Goal: Navigation & Orientation: Find specific page/section

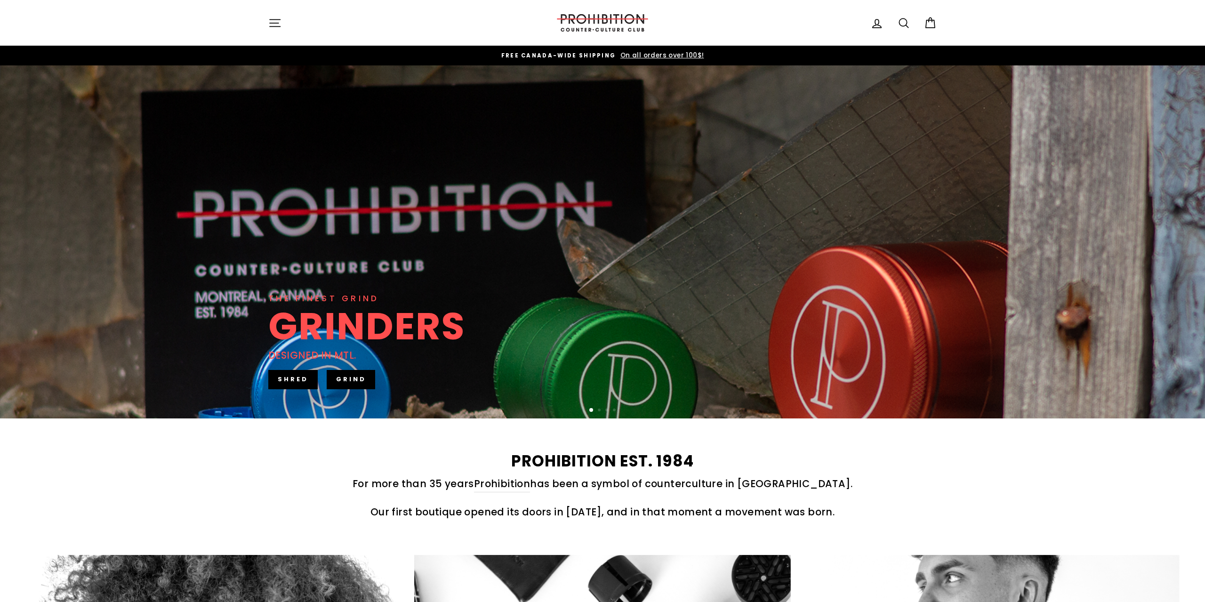
click at [277, 28] on icon "button" at bounding box center [274, 22] width 13 height 13
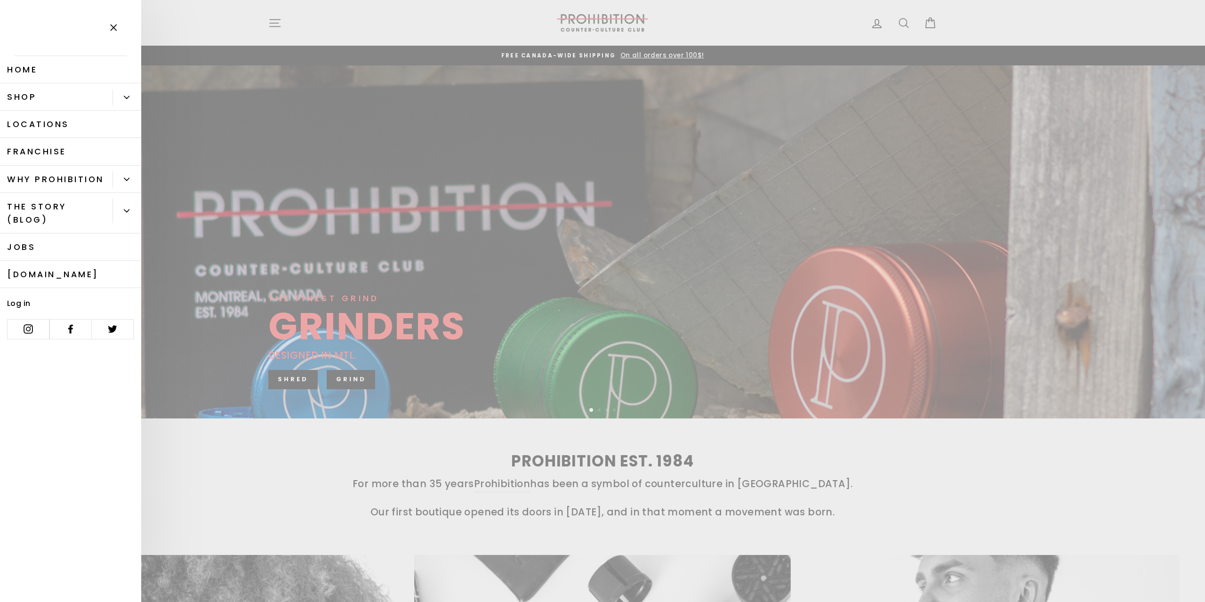
click at [124, 102] on button "Primary" at bounding box center [126, 97] width 29 height 16
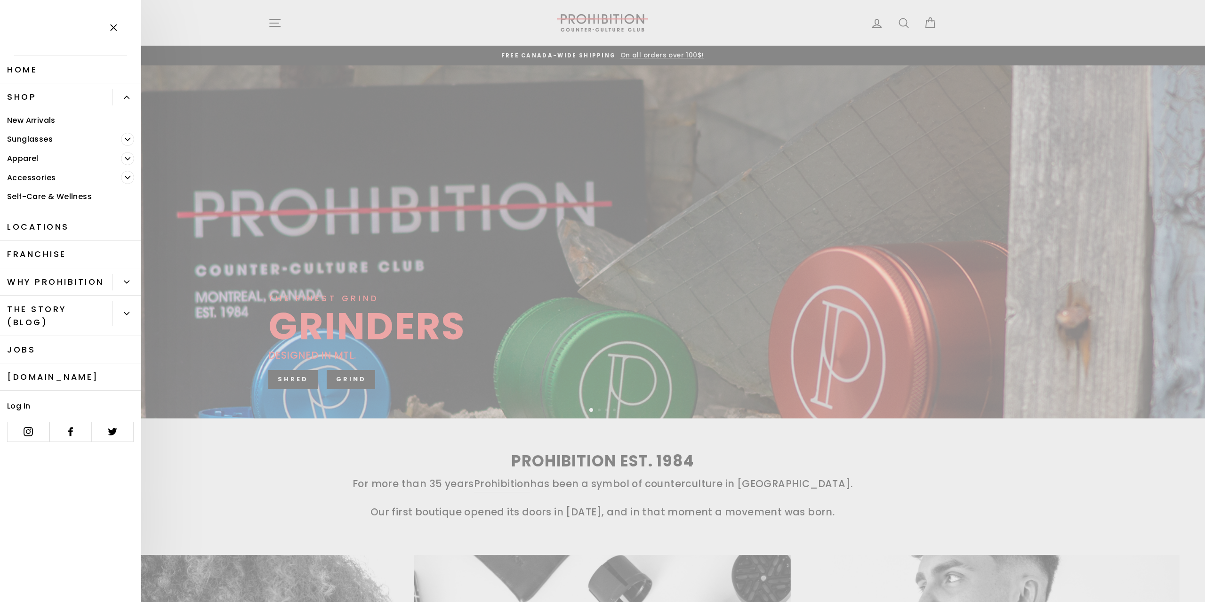
click at [49, 197] on link "Self-Care & Wellness" at bounding box center [70, 196] width 141 height 19
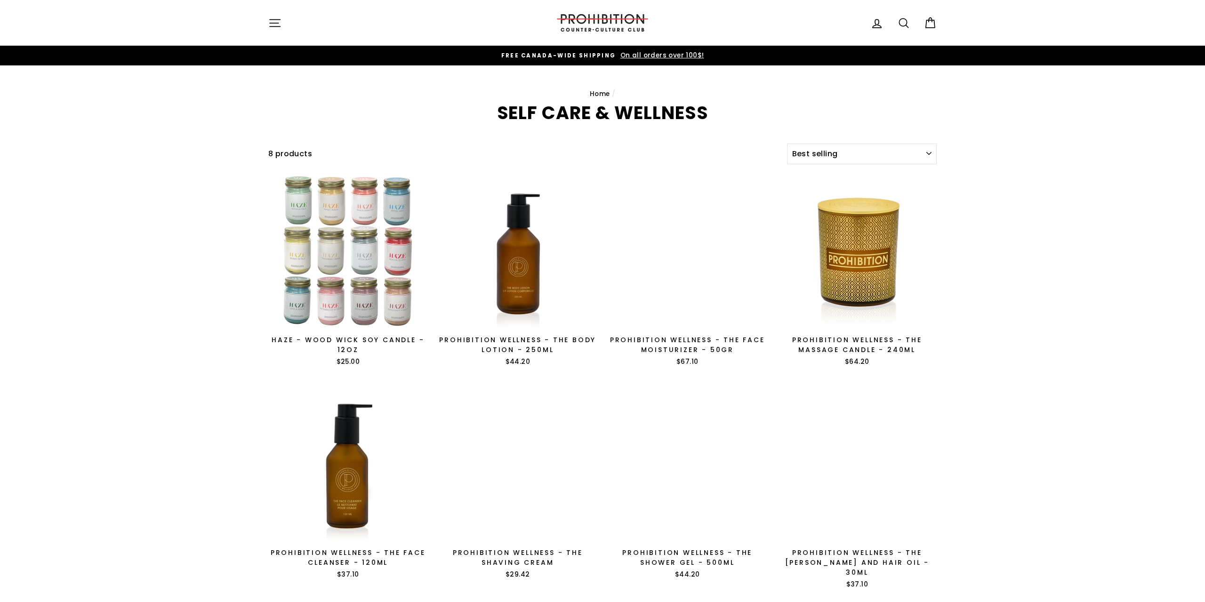
select select "best-selling"
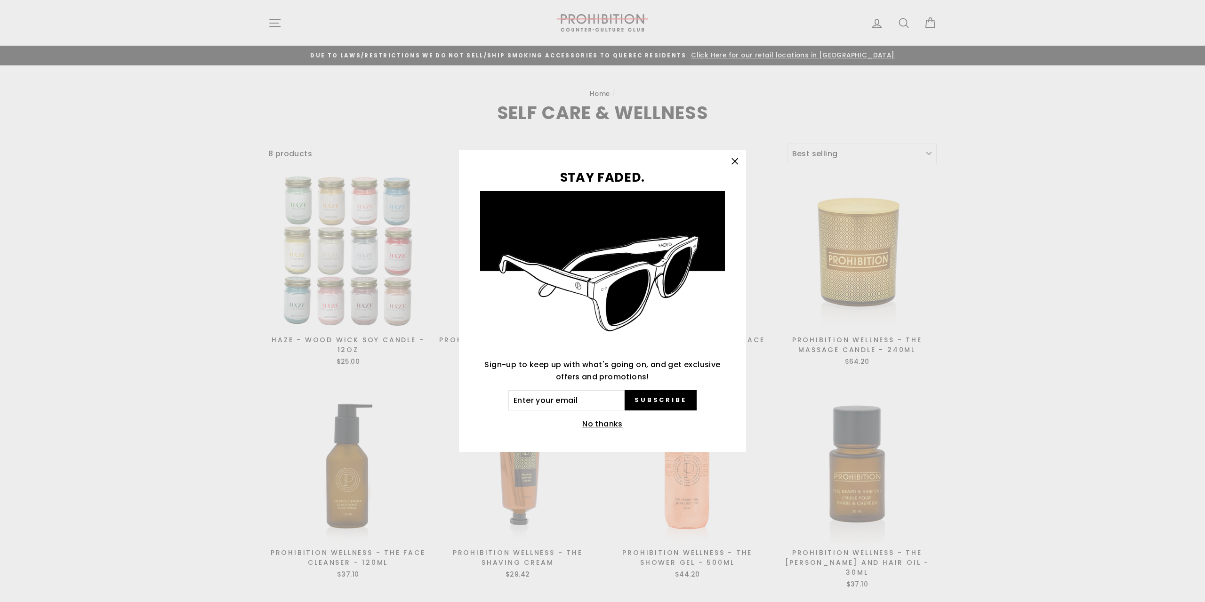
click at [274, 27] on div "STAY FADED. Sign-up to keep up with what's going on, and get exclusive offers a…" at bounding box center [602, 301] width 1205 height 602
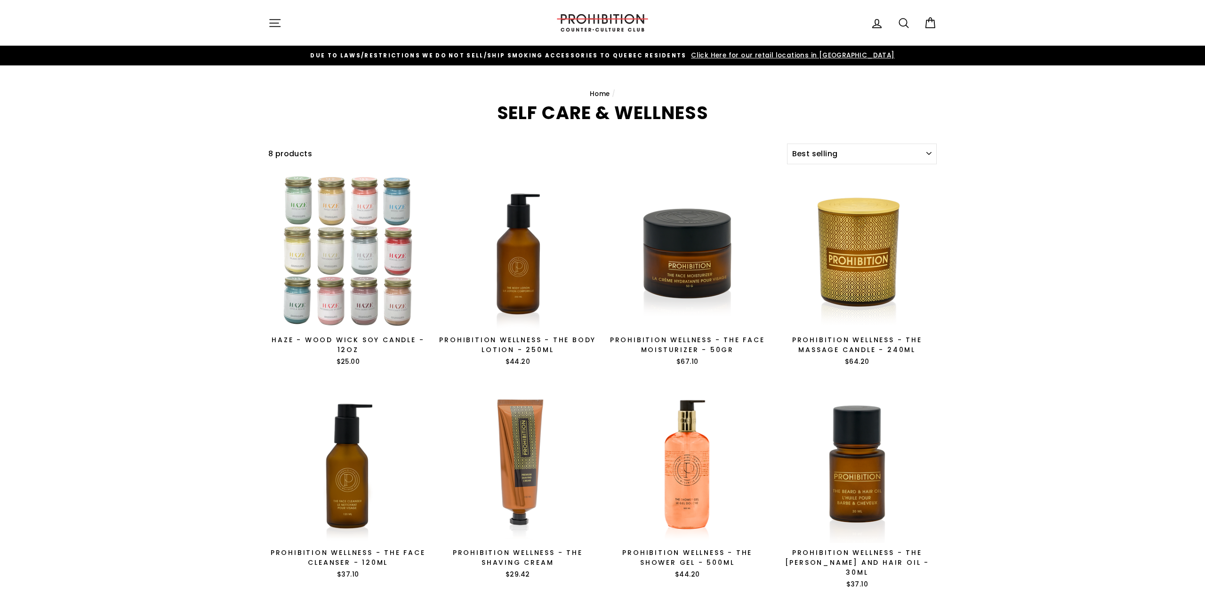
click at [283, 21] on button "Site navigation" at bounding box center [275, 23] width 24 height 20
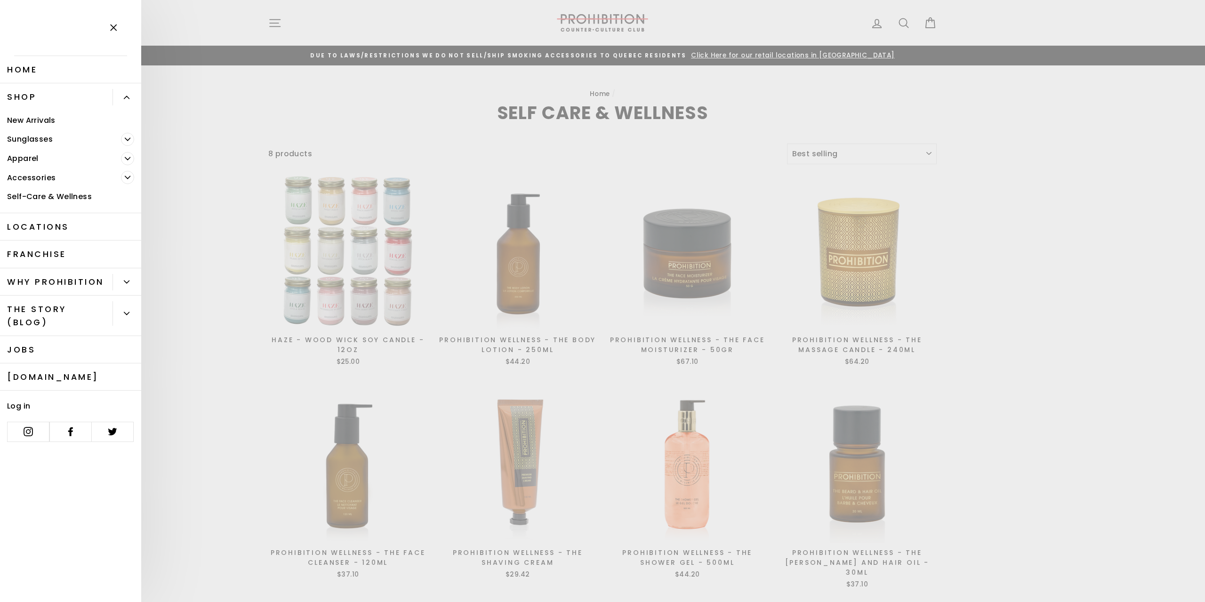
click at [125, 170] on button "Primary" at bounding box center [131, 177] width 20 height 19
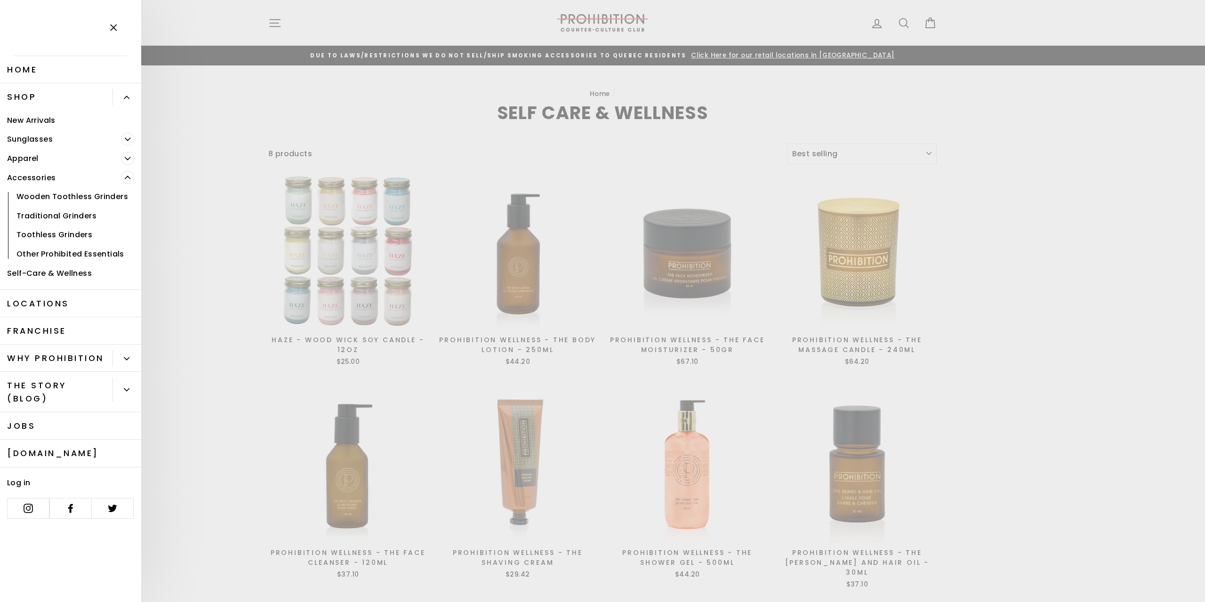
click at [81, 251] on link "Other Prohibited Essentials" at bounding box center [70, 253] width 141 height 19
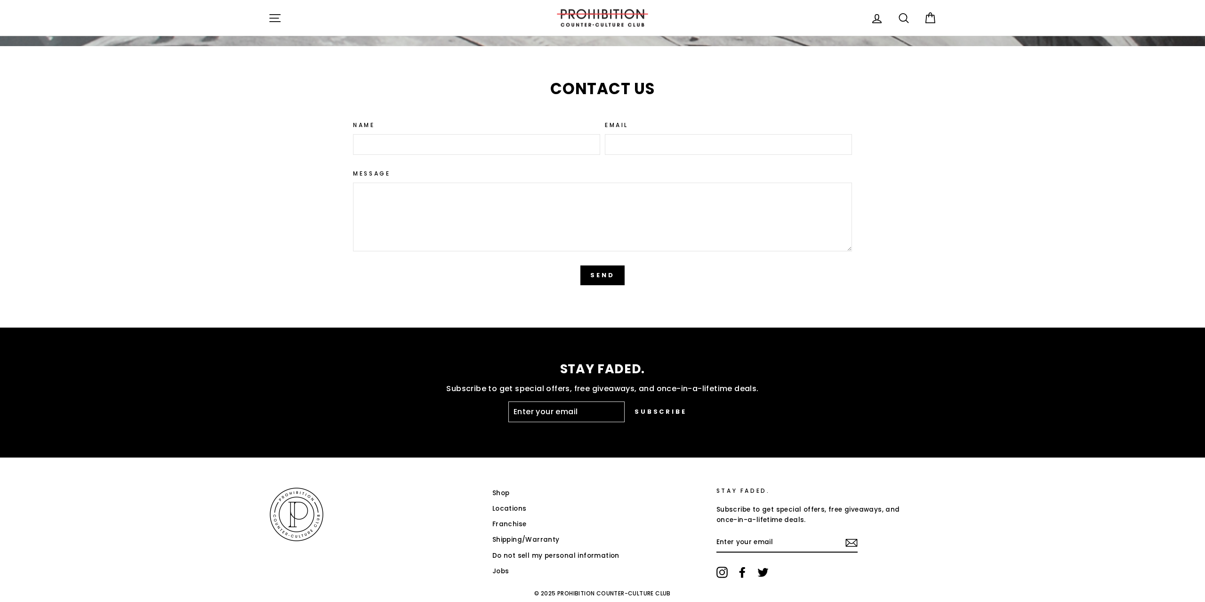
scroll to position [2194, 0]
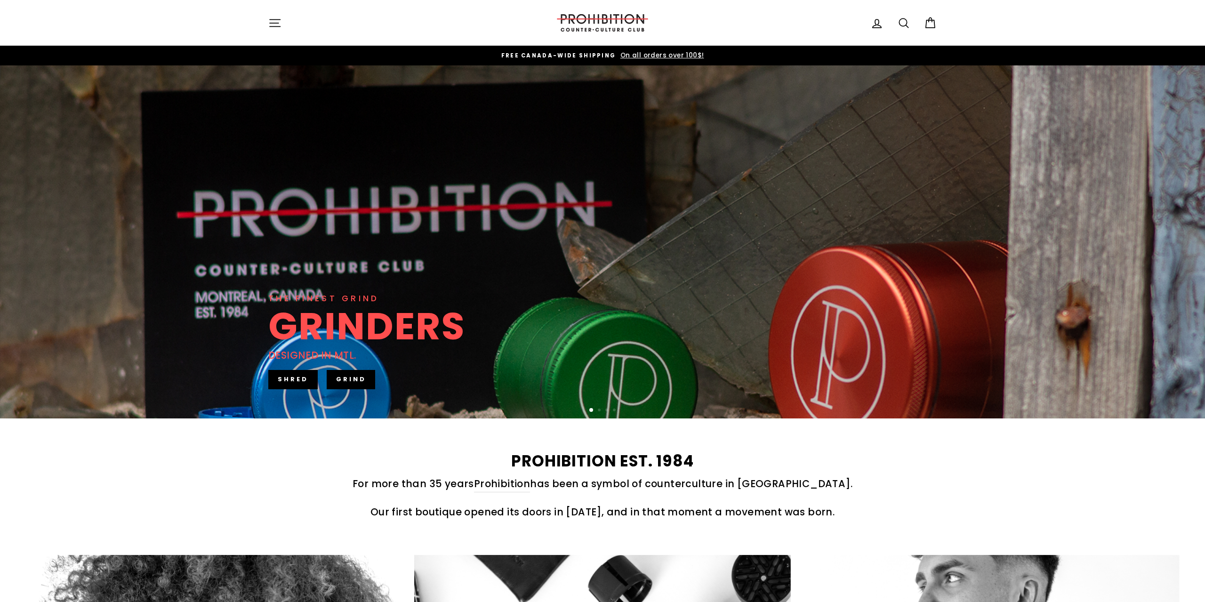
click at [274, 22] on icon "button" at bounding box center [274, 22] width 13 height 13
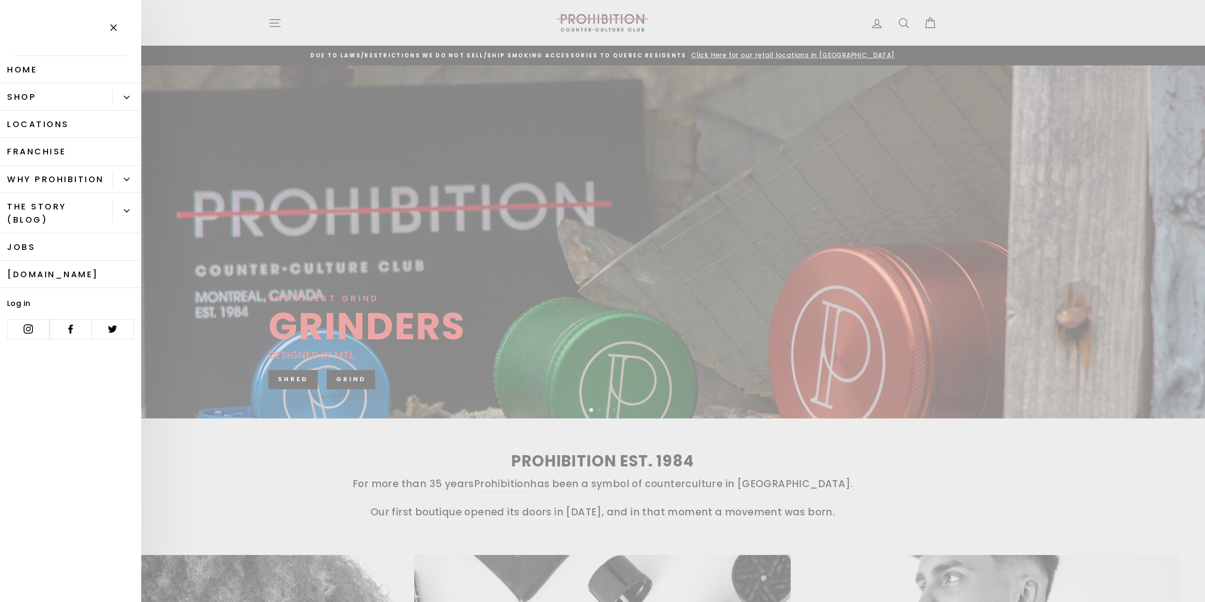
click at [124, 99] on icon "Primary" at bounding box center [127, 98] width 6 height 6
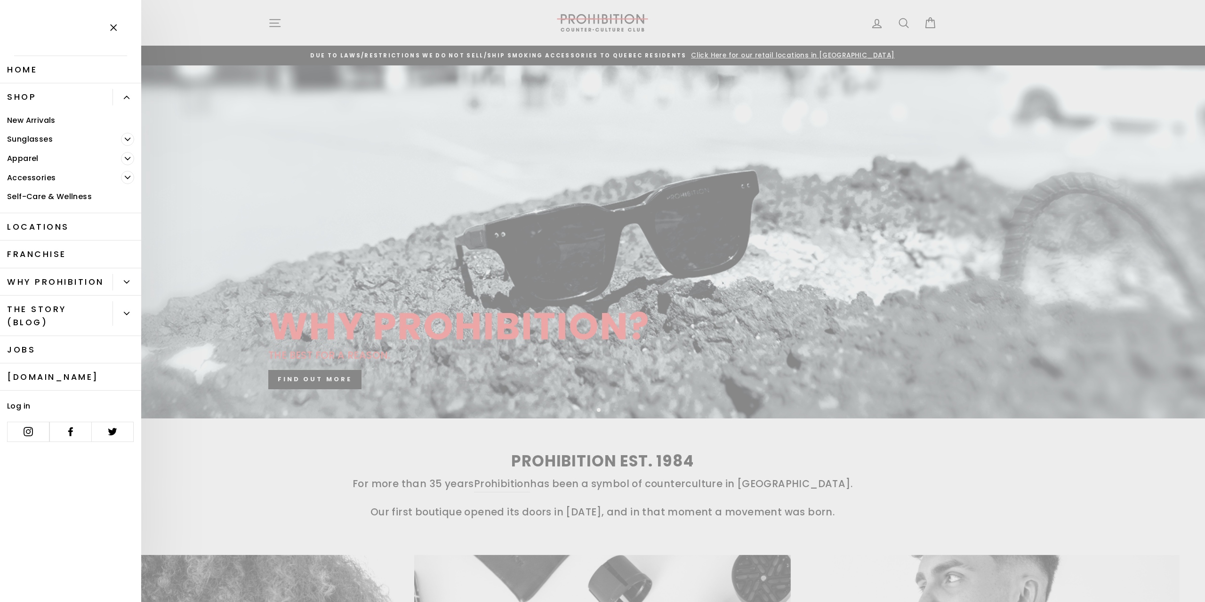
click at [60, 198] on link "Self-Care & Wellness" at bounding box center [70, 196] width 141 height 19
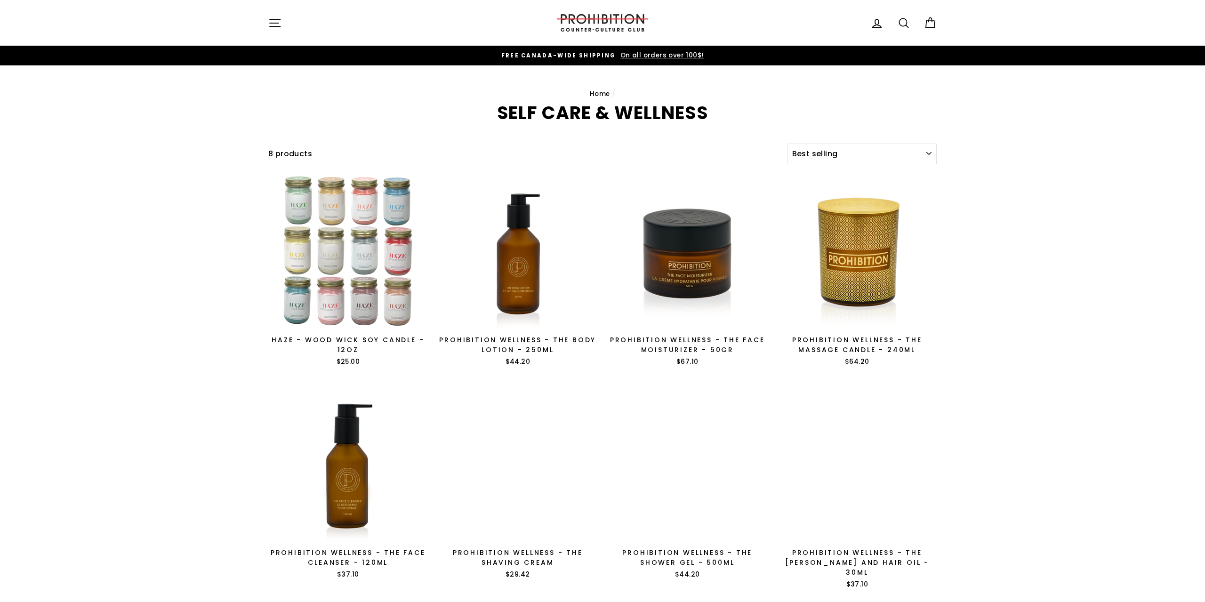
select select "best-selling"
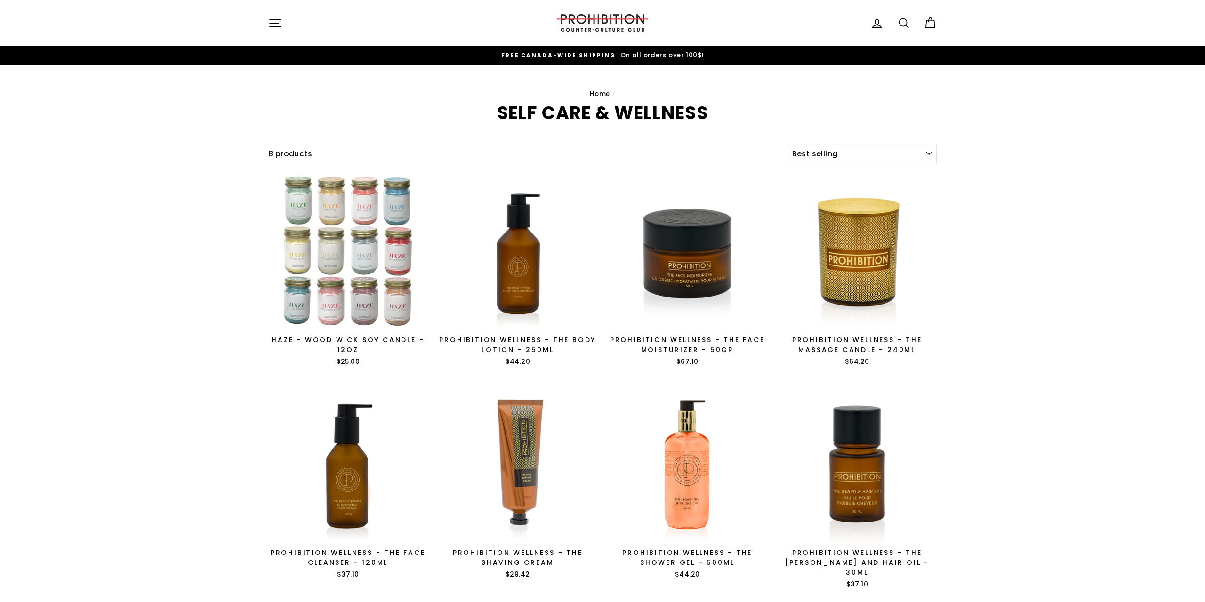
click at [265, 31] on button "Site navigation" at bounding box center [275, 23] width 24 height 20
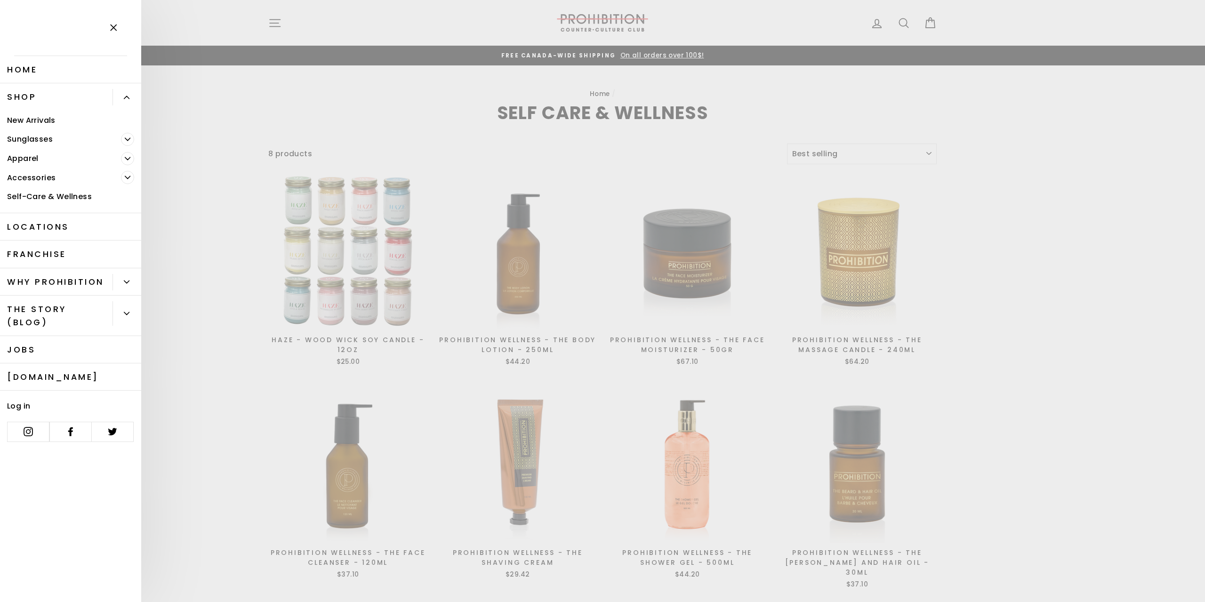
click at [110, 175] on link "Accessories" at bounding box center [60, 177] width 121 height 19
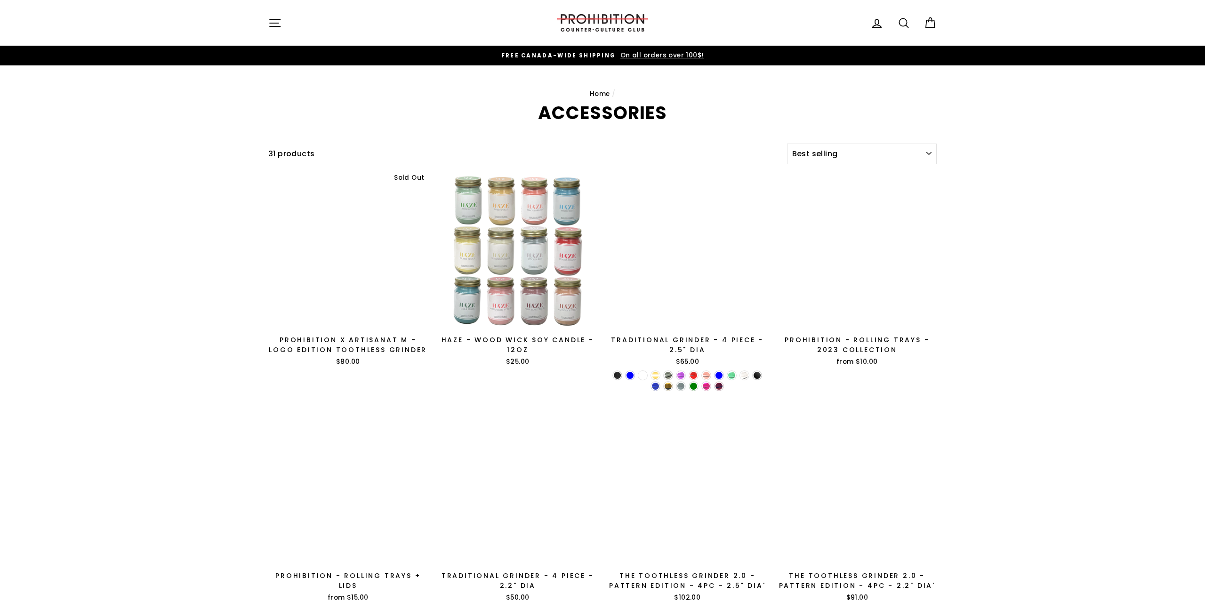
select select "best-selling"
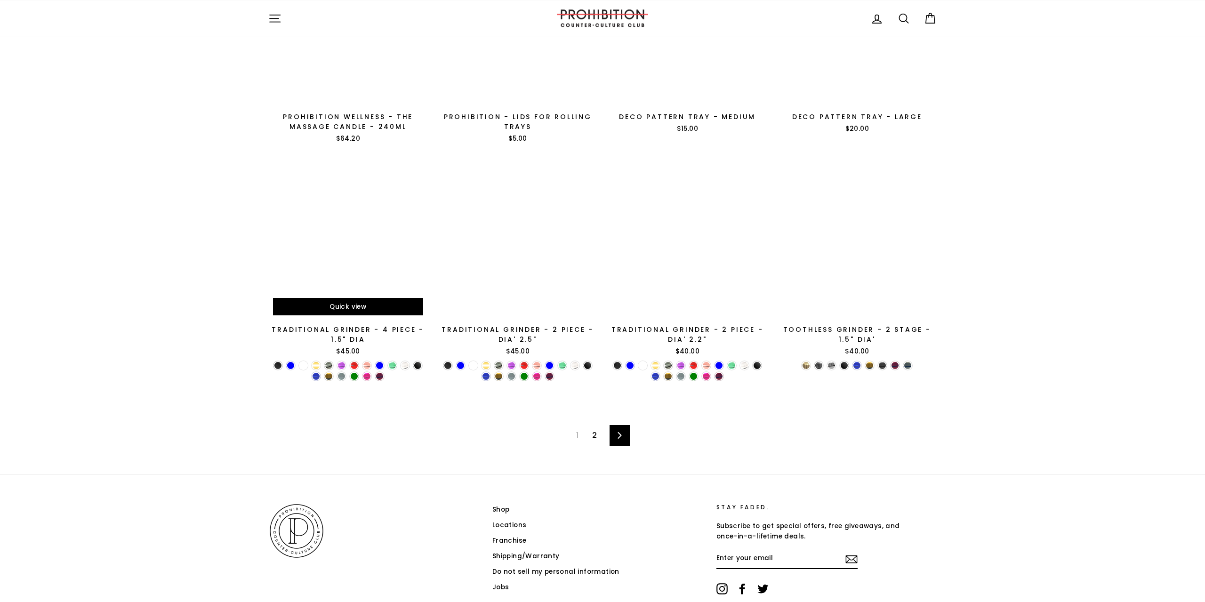
scroll to position [1412, 0]
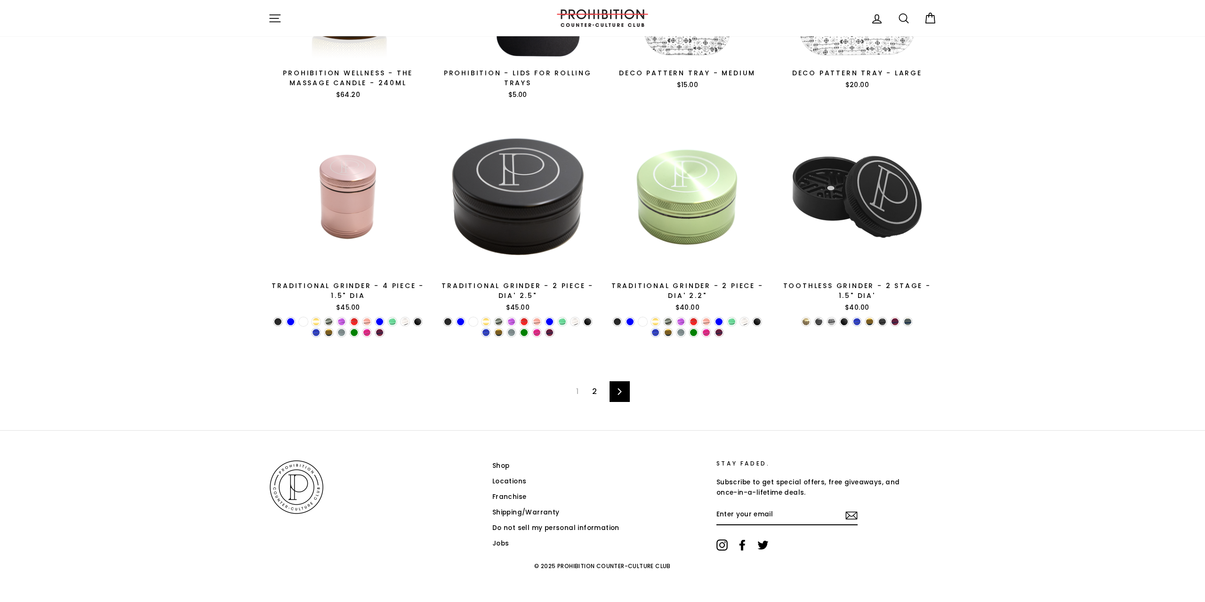
click at [597, 395] on link "2" at bounding box center [594, 391] width 16 height 15
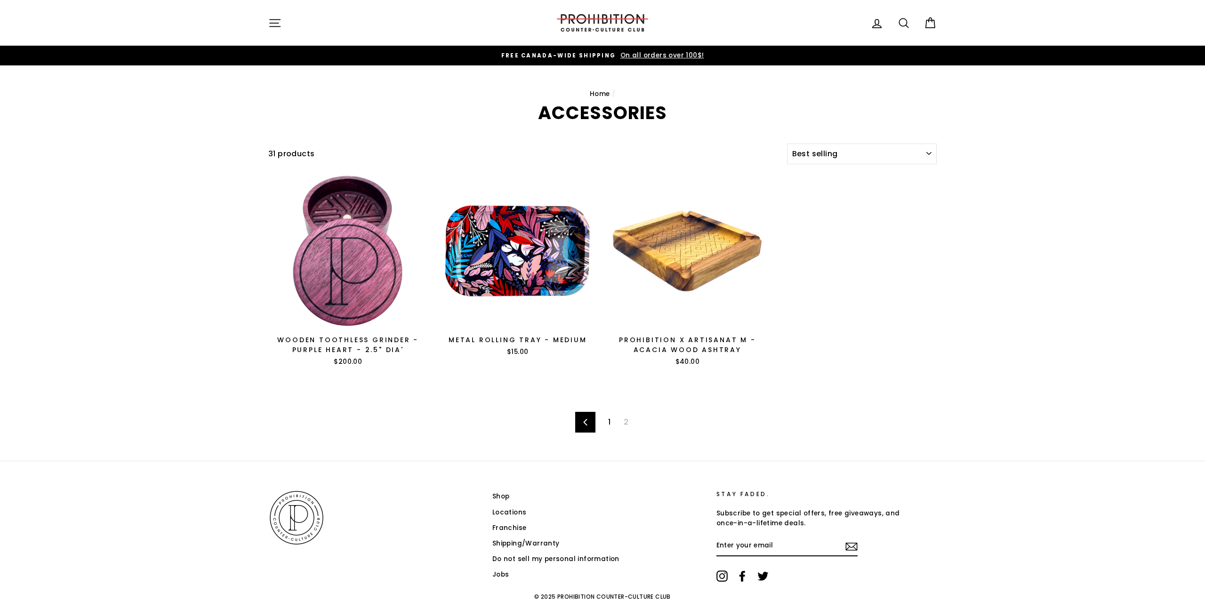
select select "best-selling"
click at [270, 23] on icon "button" at bounding box center [275, 22] width 10 height 7
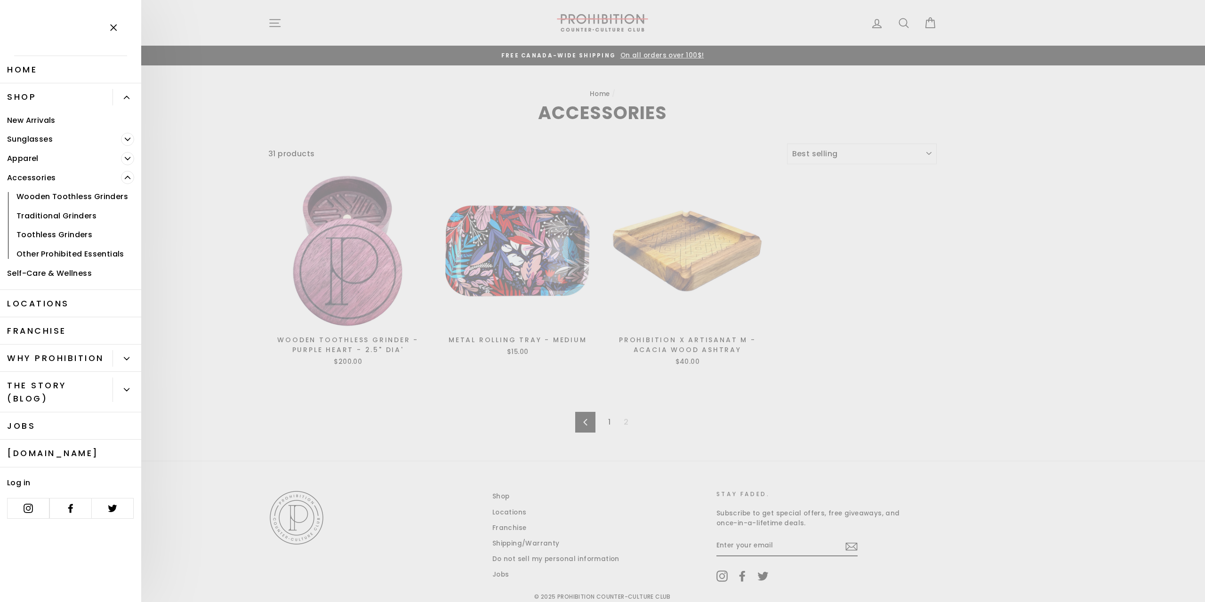
click at [80, 250] on link "Other Prohibited Essentials" at bounding box center [70, 253] width 141 height 19
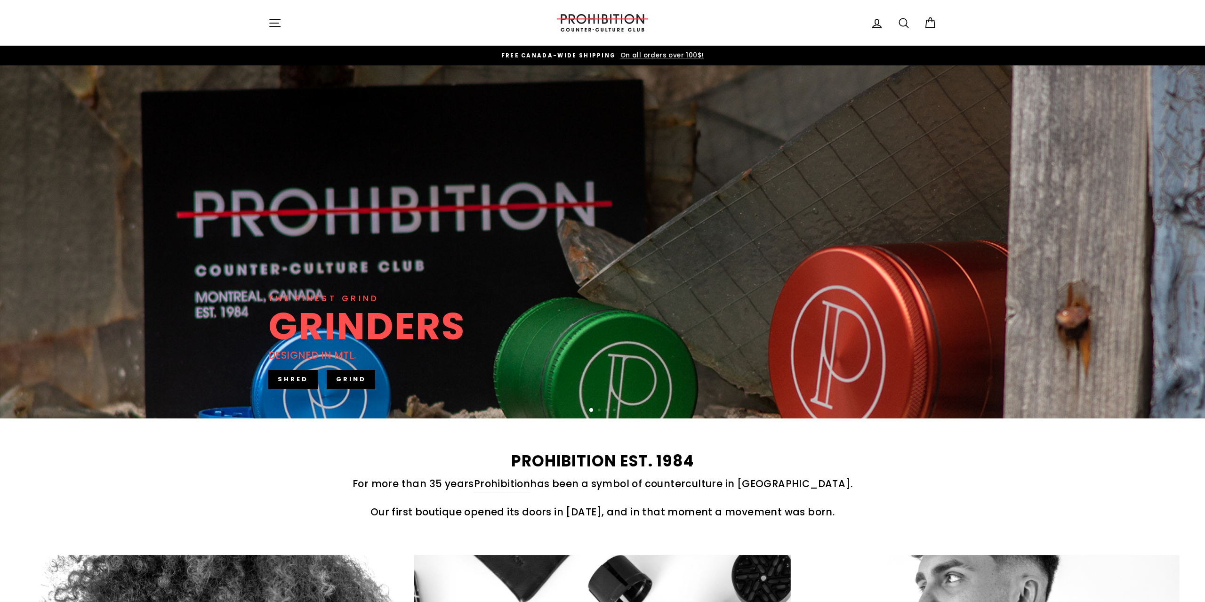
click at [280, 21] on icon "button" at bounding box center [274, 22] width 13 height 13
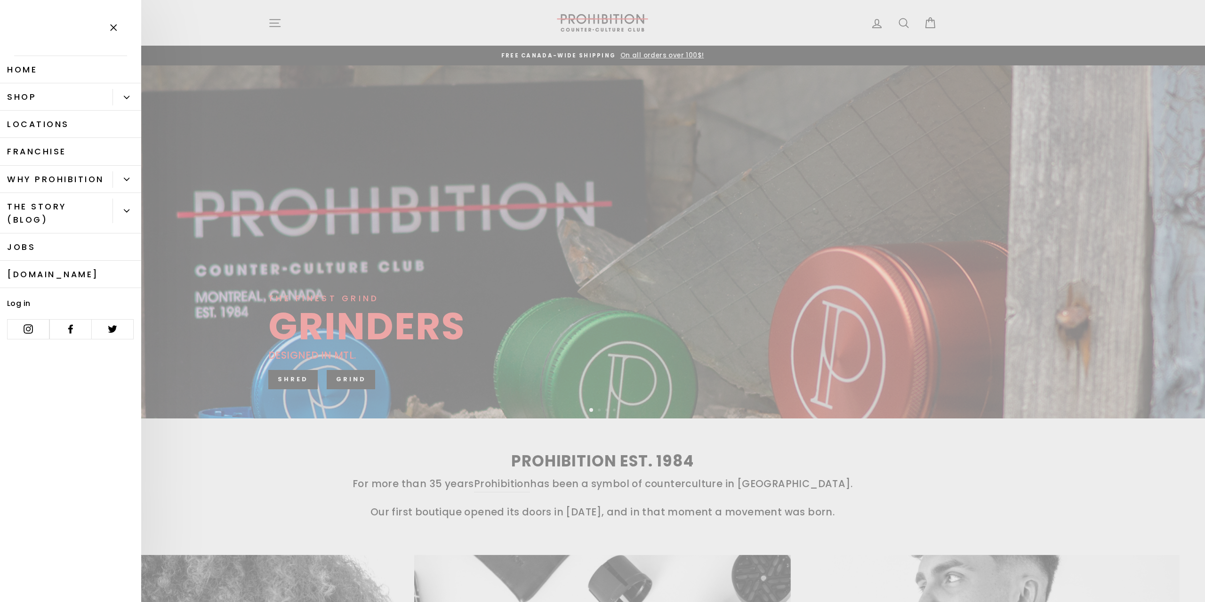
click at [124, 100] on icon "Primary" at bounding box center [127, 98] width 6 height 6
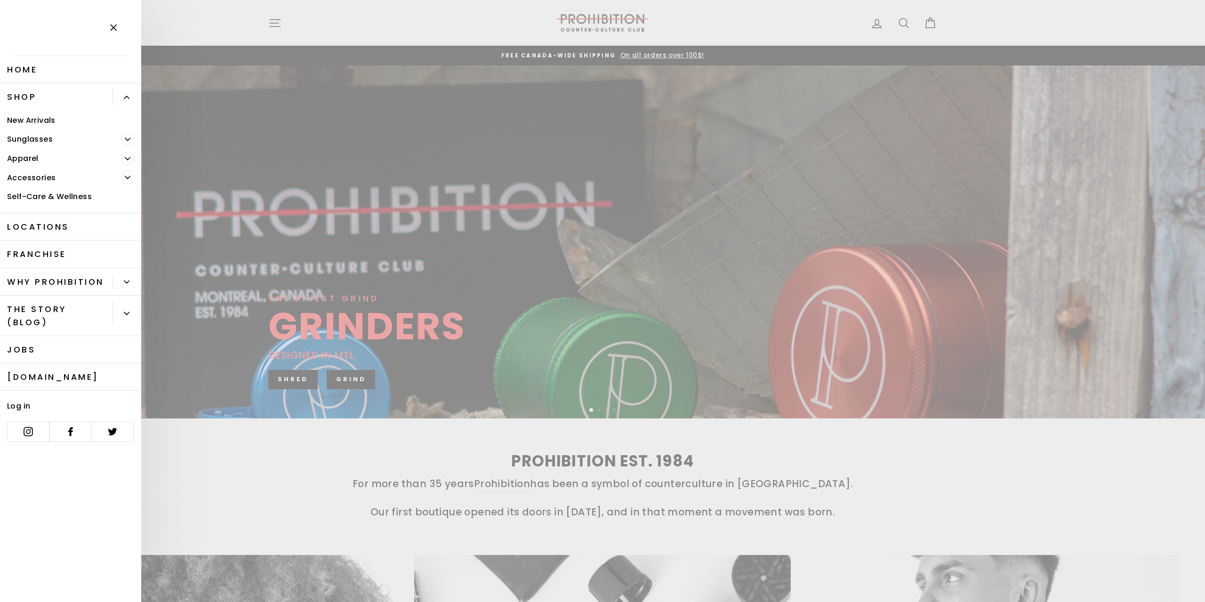
click at [111, 175] on link "Accessories" at bounding box center [60, 177] width 121 height 19
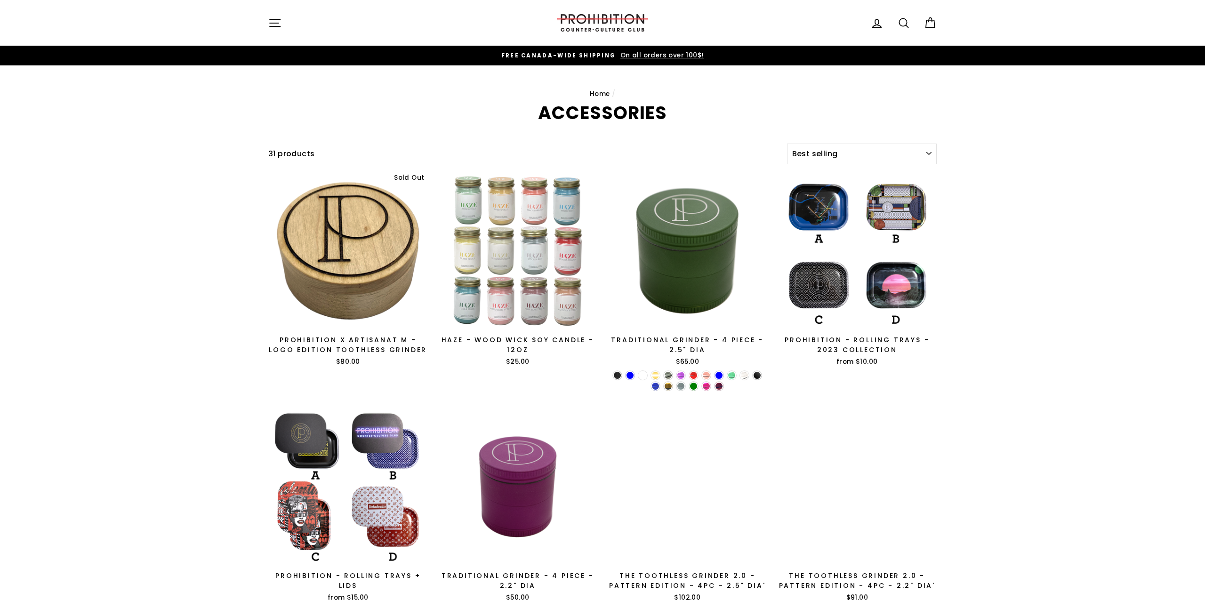
select select "best-selling"
click at [275, 19] on icon "button" at bounding box center [274, 22] width 13 height 13
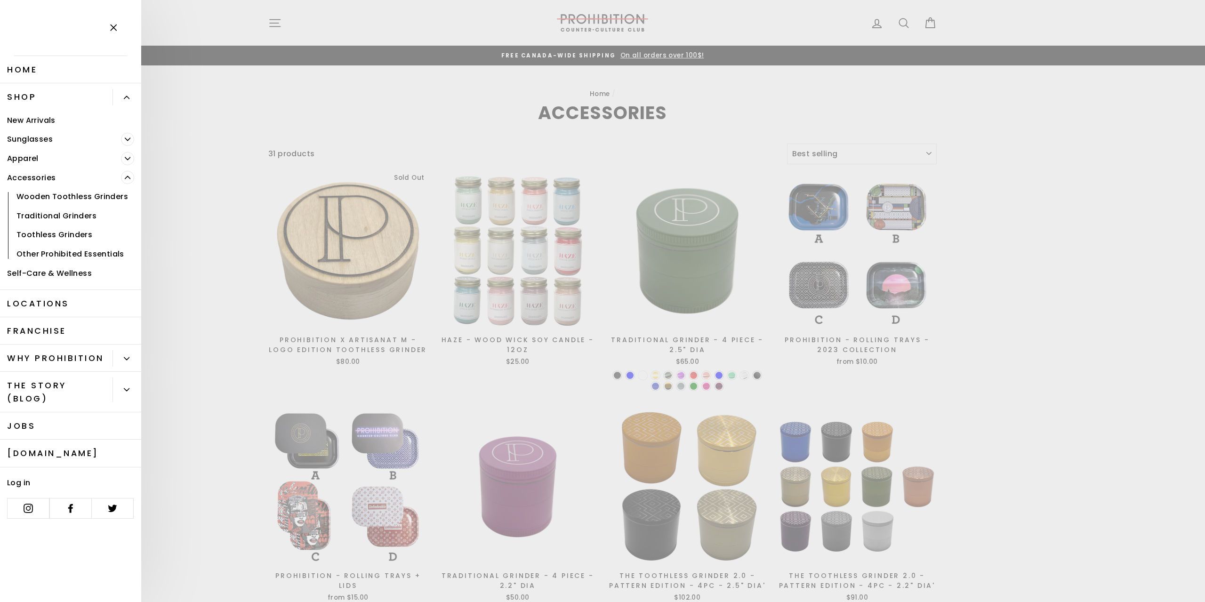
click at [108, 252] on link "Other Prohibited Essentials" at bounding box center [70, 253] width 141 height 19
